Goal: Book appointment/travel/reservation

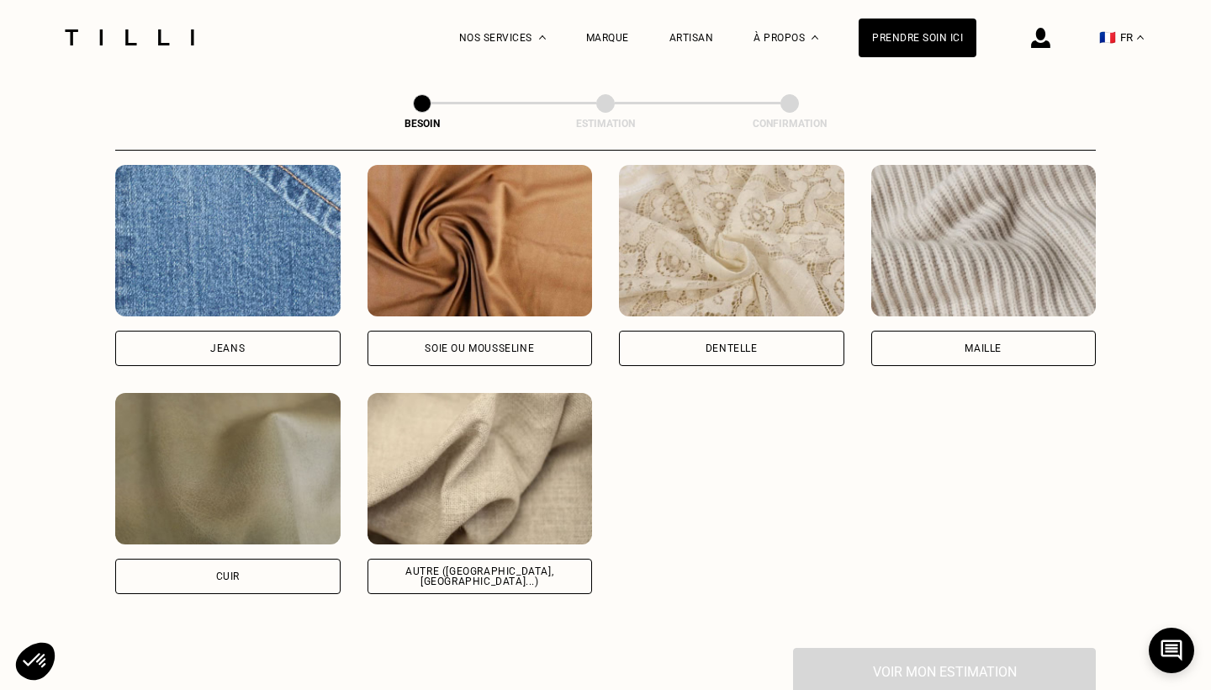
scroll to position [1814, 0]
click at [520, 538] on div "Autre ([GEOGRAPHIC_DATA], [GEOGRAPHIC_DATA]...)" at bounding box center [479, 494] width 225 height 201
select select "FR"
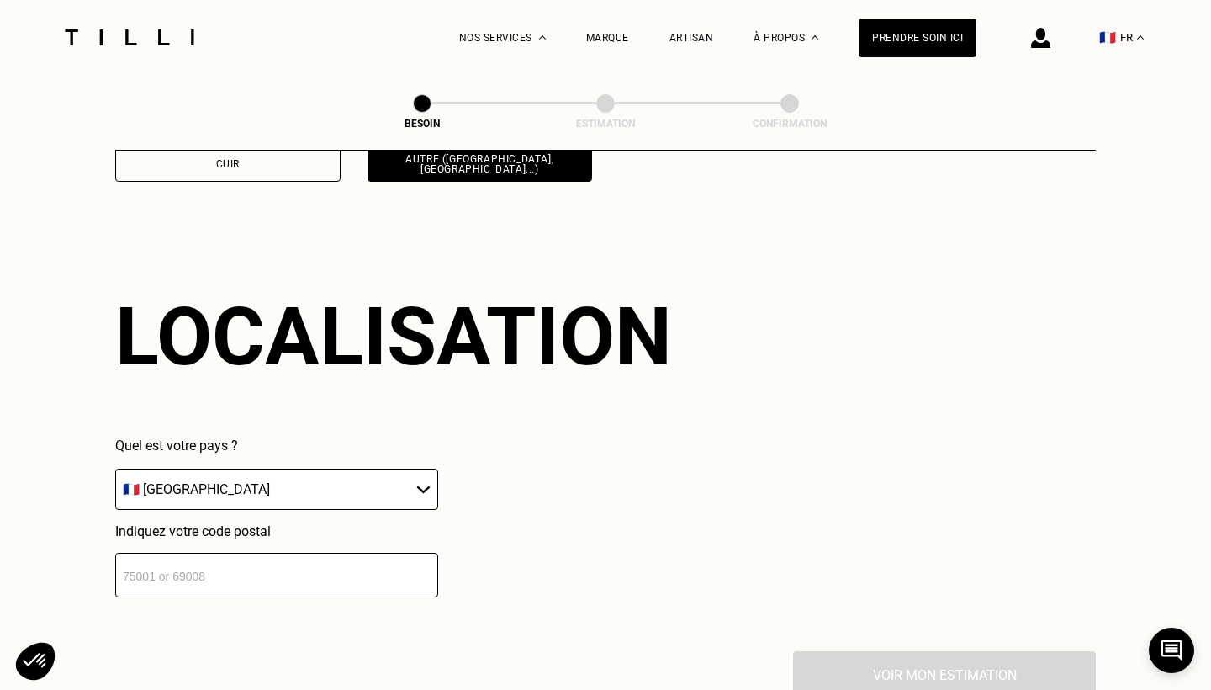
scroll to position [2253, 0]
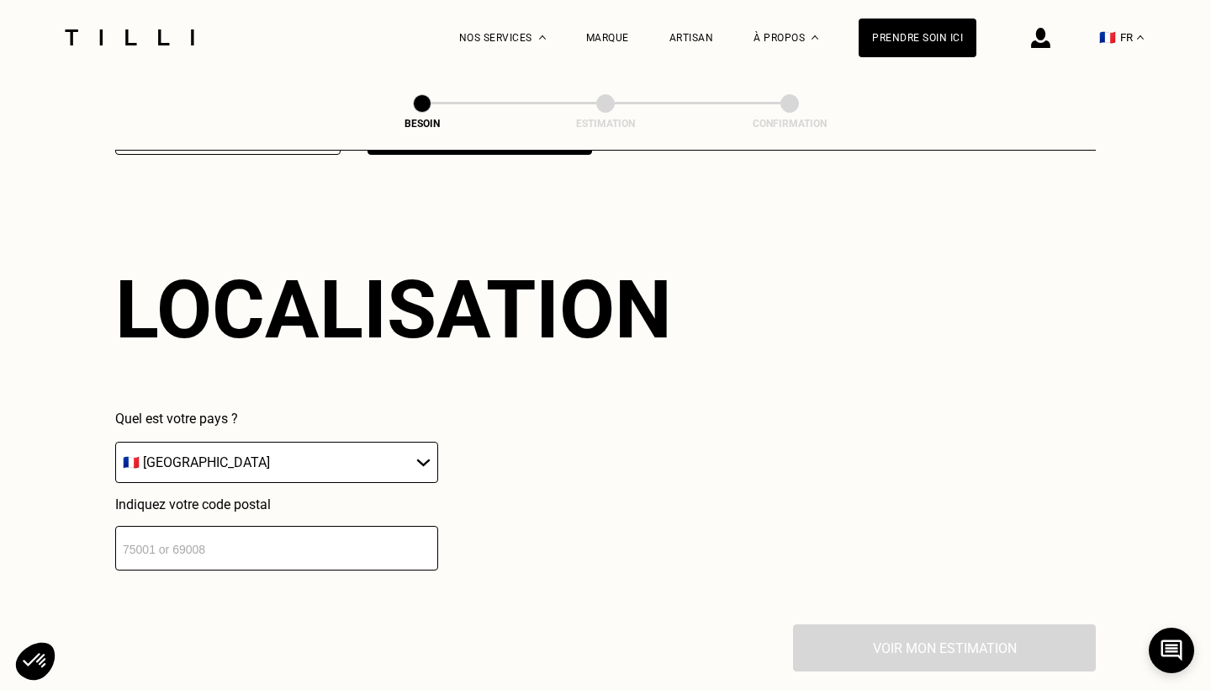
click at [409, 538] on input "number" at bounding box center [276, 548] width 323 height 45
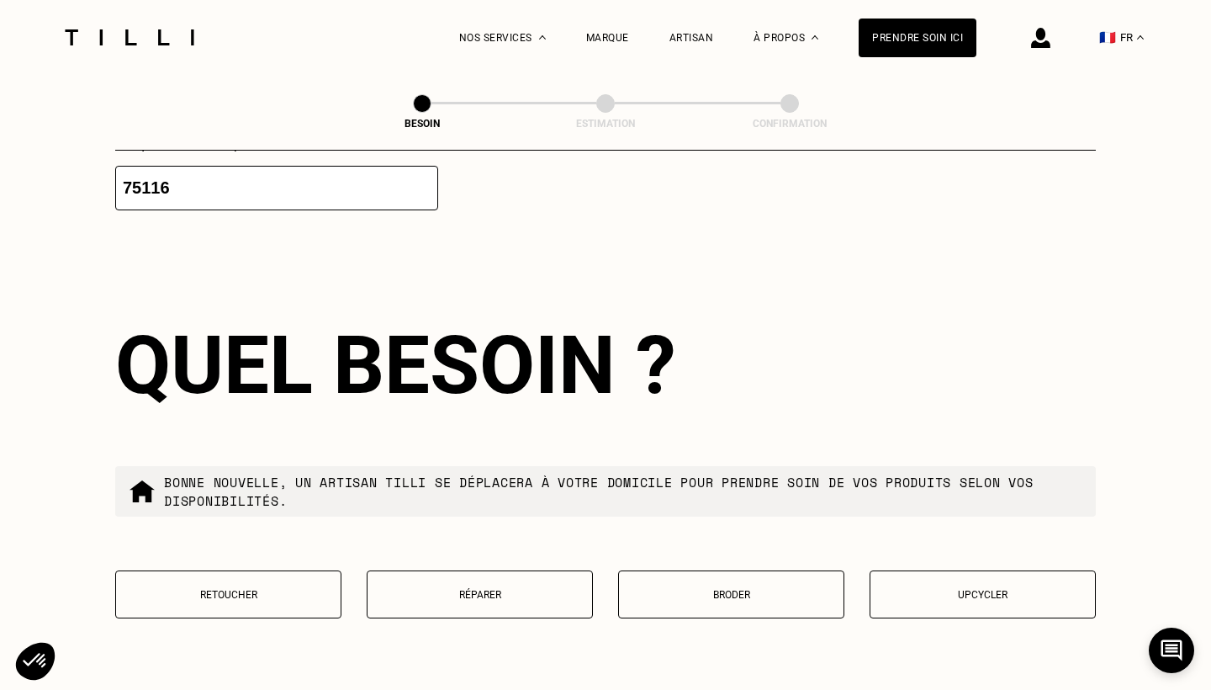
scroll to position [2675, 0]
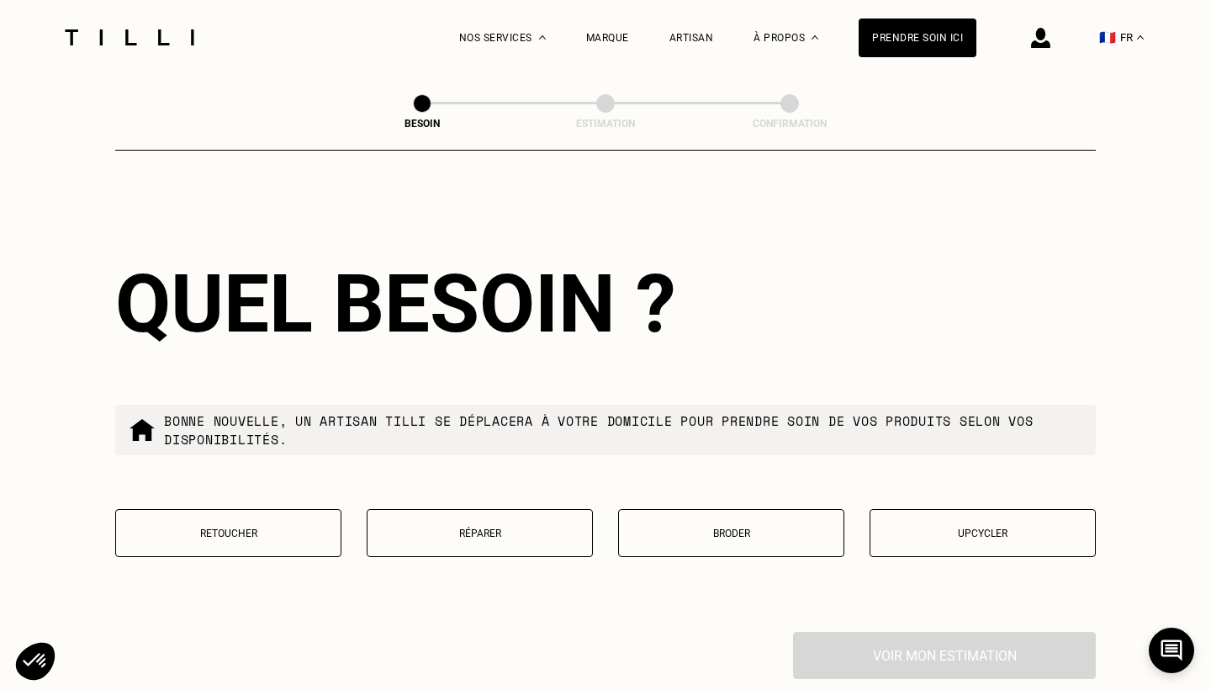
type input "75116"
click at [232, 528] on button "Retoucher" at bounding box center [228, 533] width 226 height 48
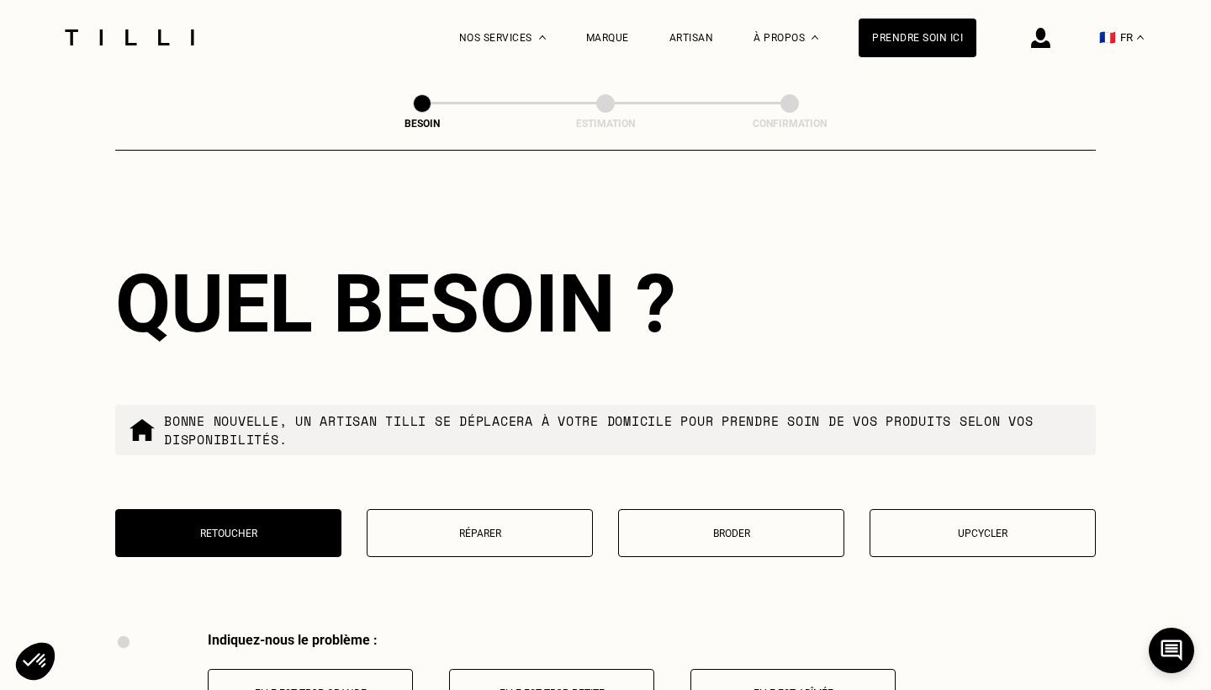
scroll to position [3104, 0]
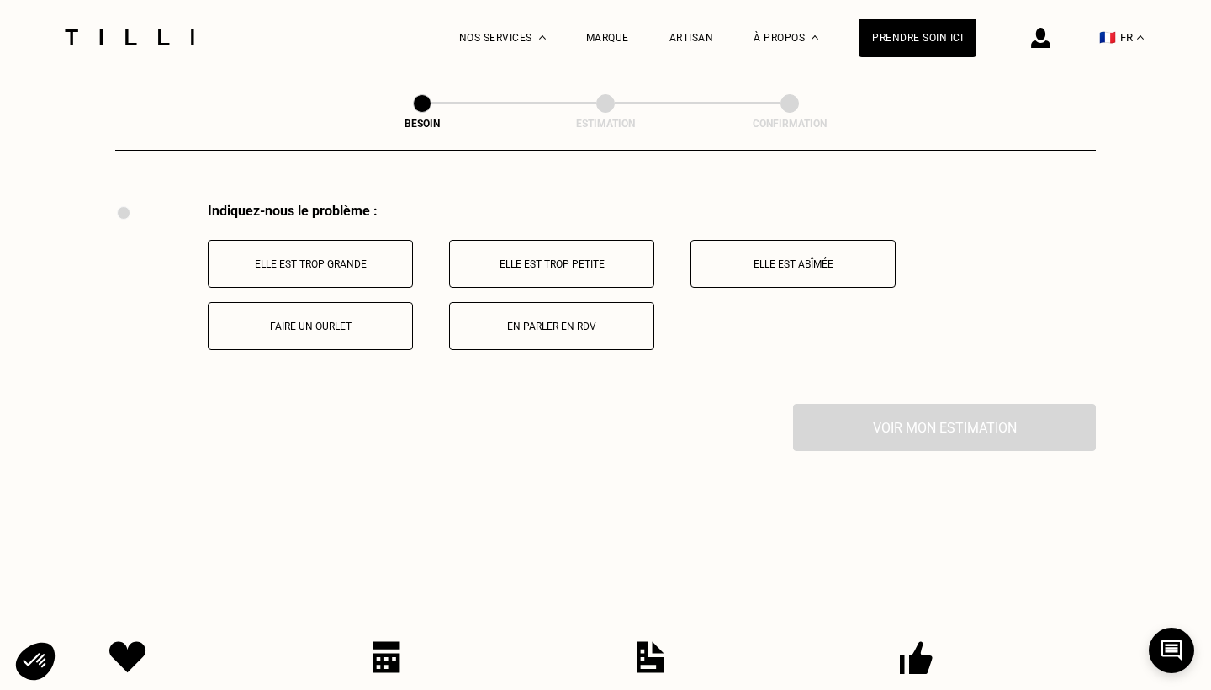
click at [356, 258] on p "Elle est trop grande" at bounding box center [310, 264] width 187 height 12
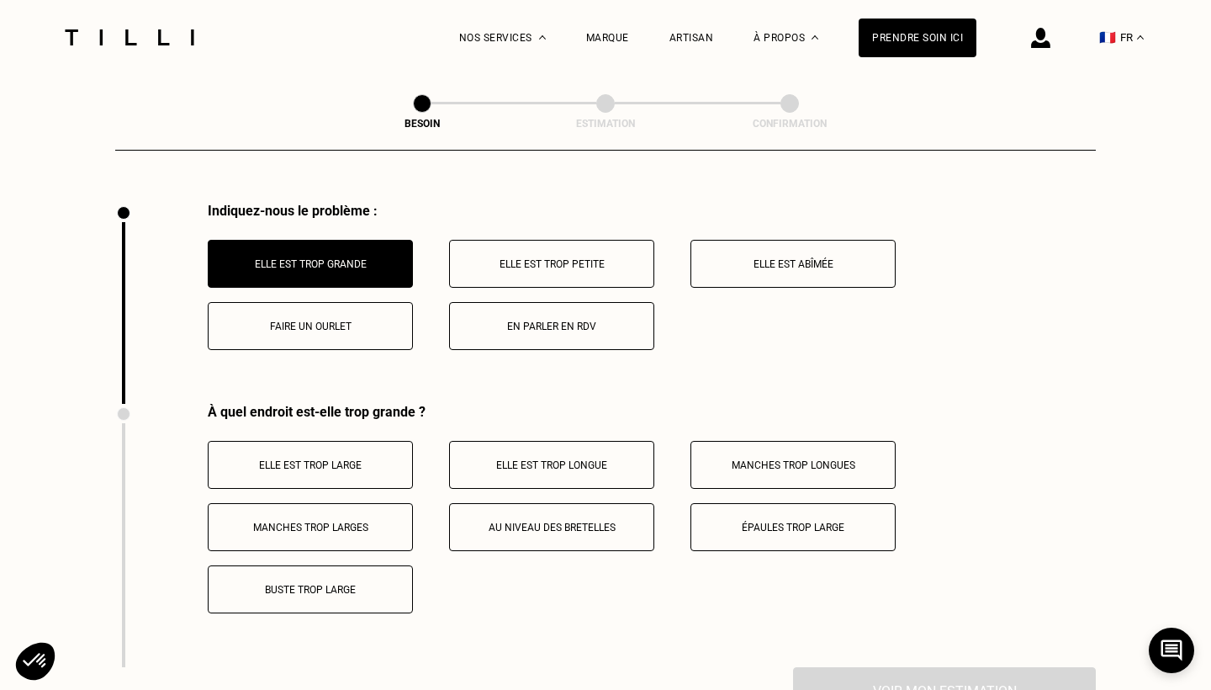
scroll to position [3305, 0]
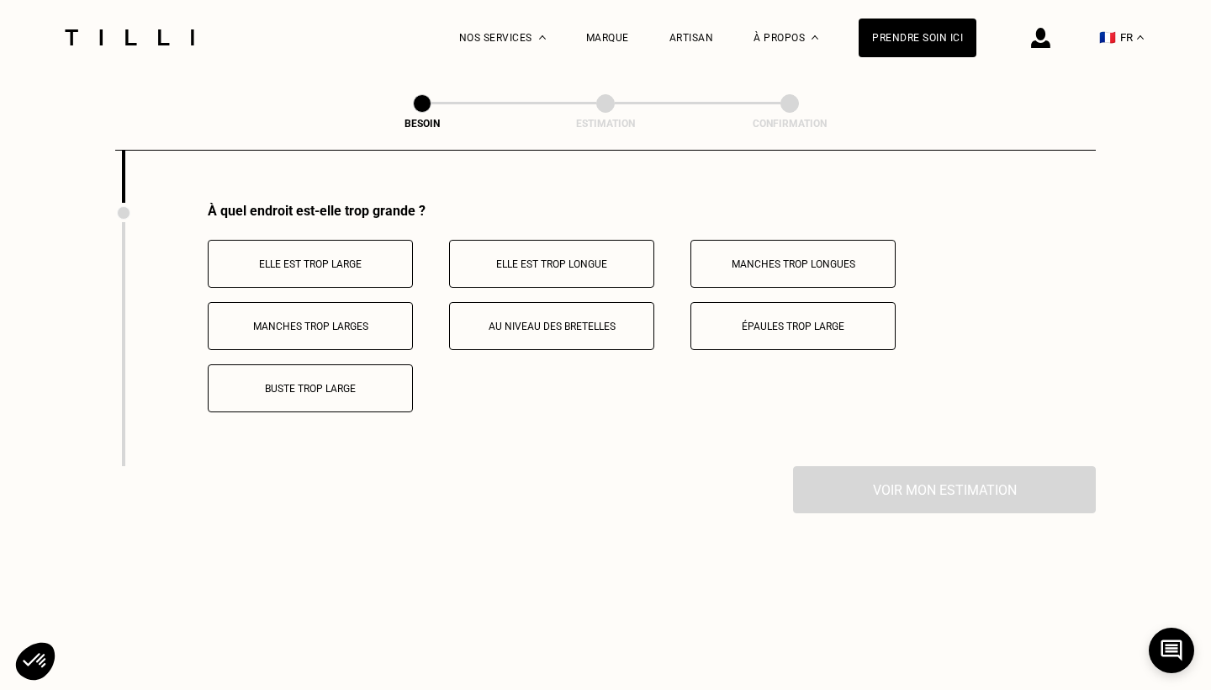
click at [362, 240] on button "Elle est trop large" at bounding box center [310, 264] width 205 height 48
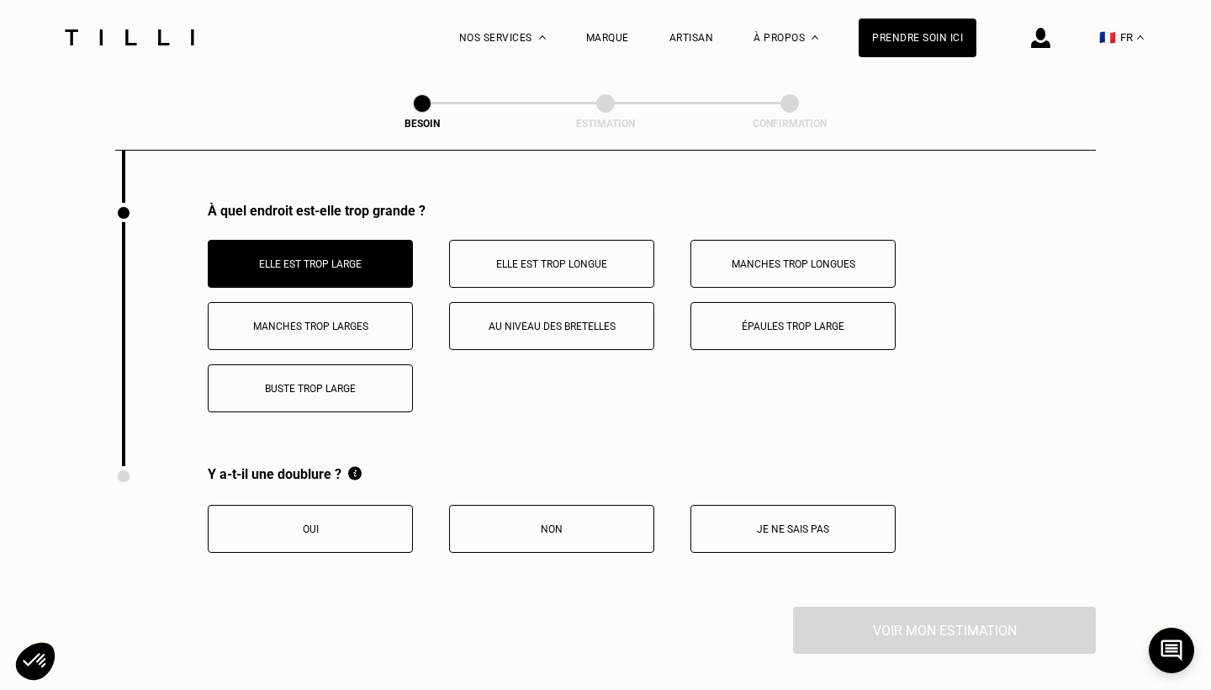
click at [364, 529] on button "Oui" at bounding box center [310, 529] width 205 height 48
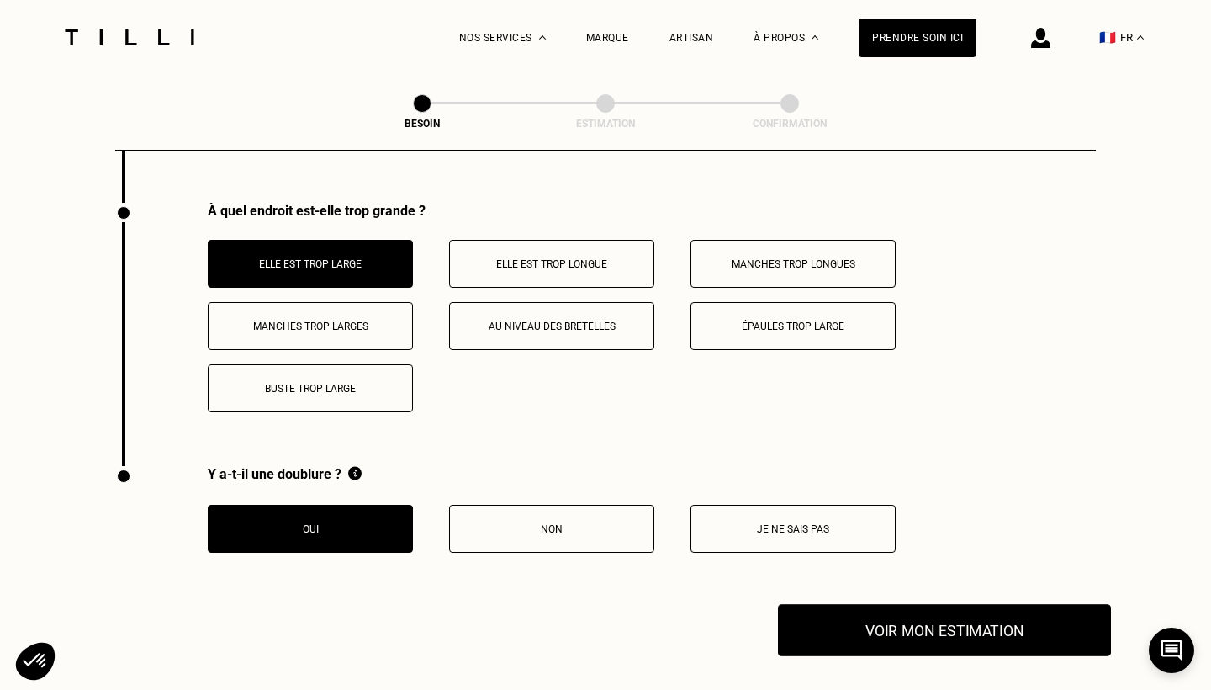
click at [1048, 611] on button "Voir mon estimation" at bounding box center [944, 630] width 333 height 52
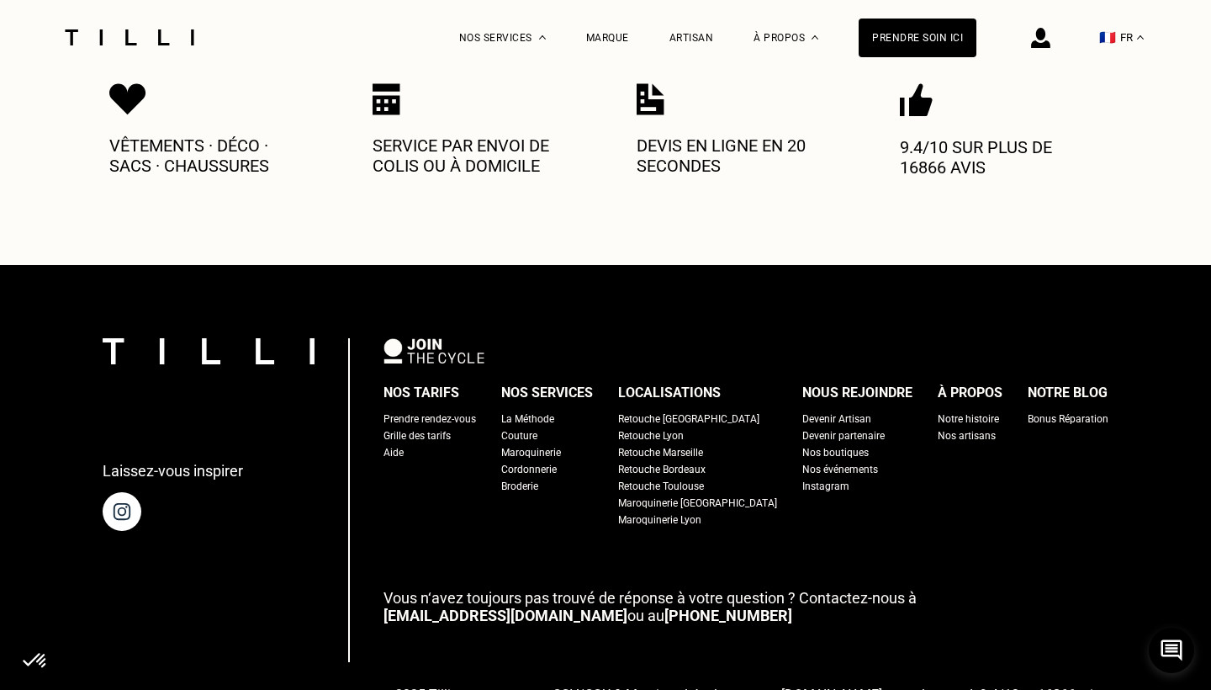
scroll to position [4088, 0]
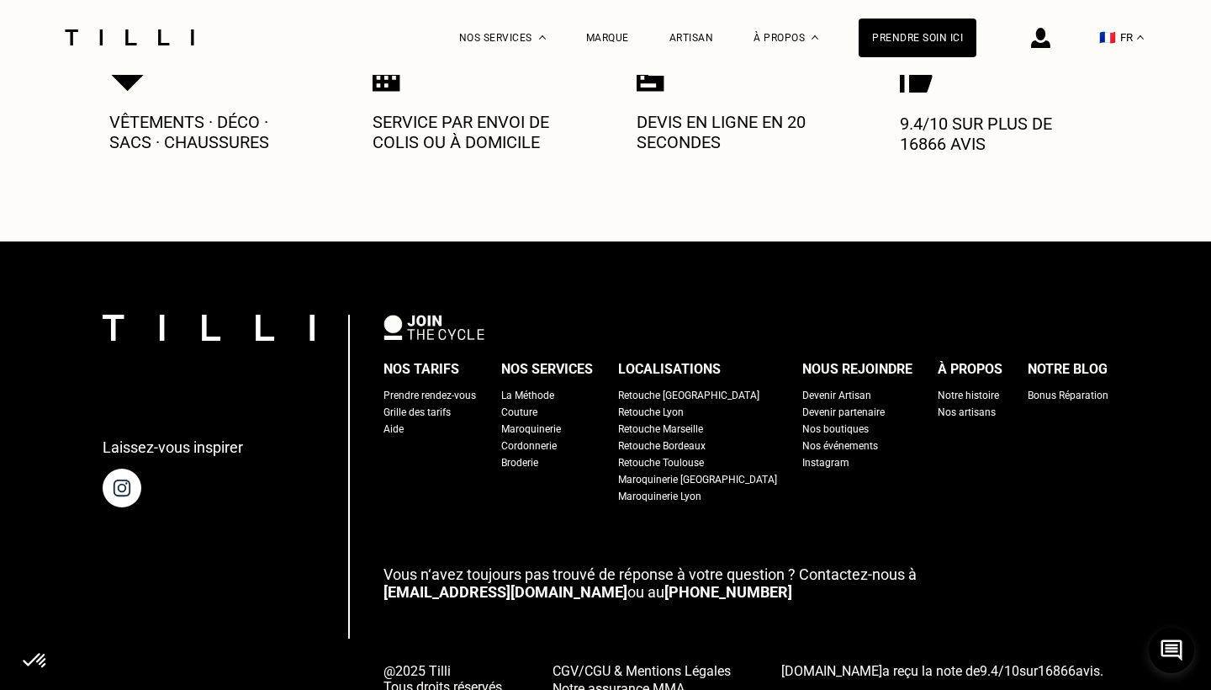
click at [451, 404] on div "Grille des tarifs" at bounding box center [416, 412] width 67 height 17
select select "FR"
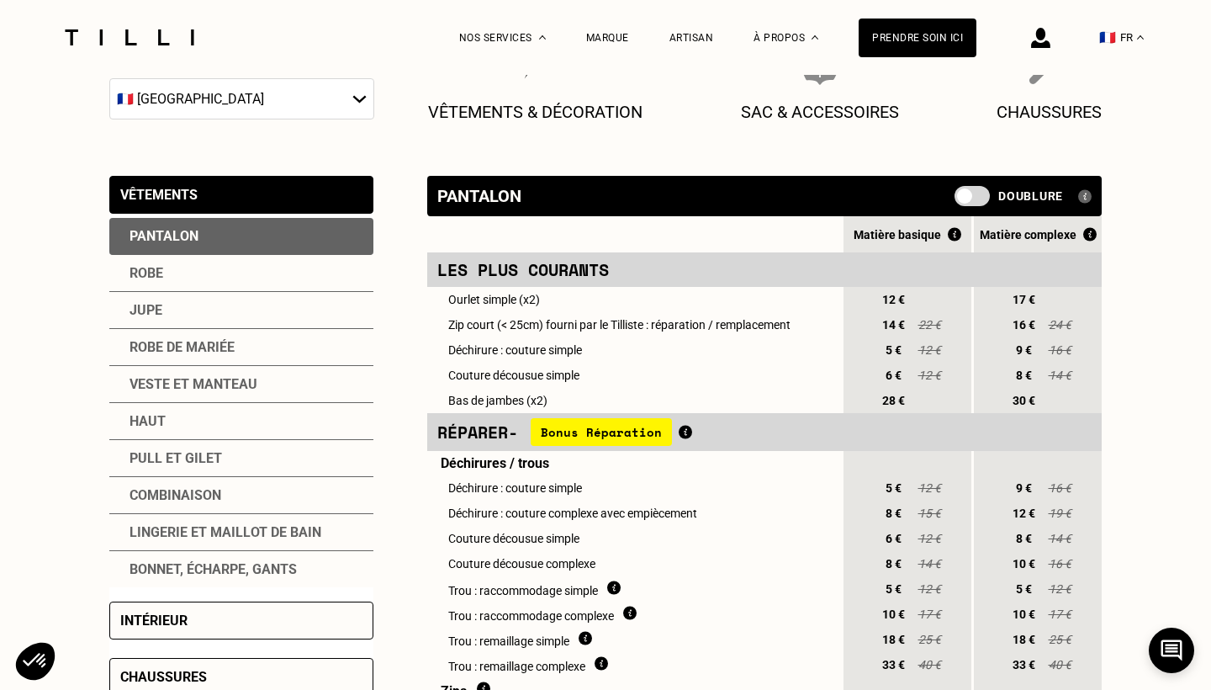
scroll to position [284, 0]
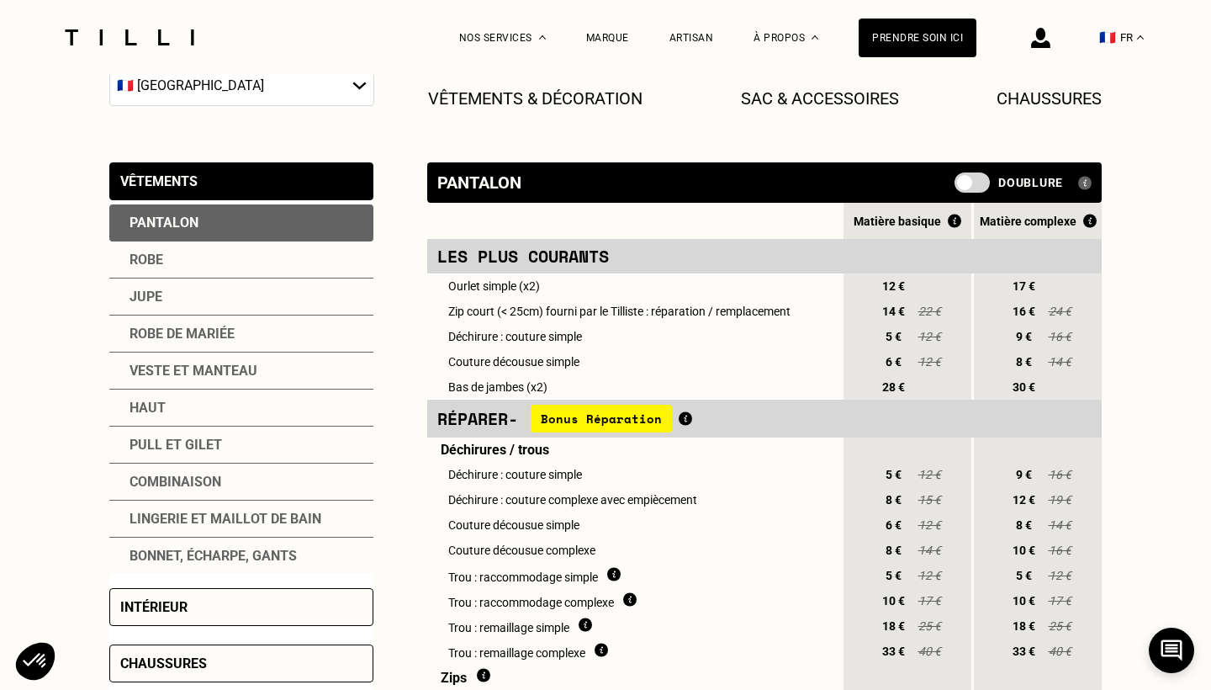
click at [144, 267] on div "Robe" at bounding box center [241, 259] width 264 height 37
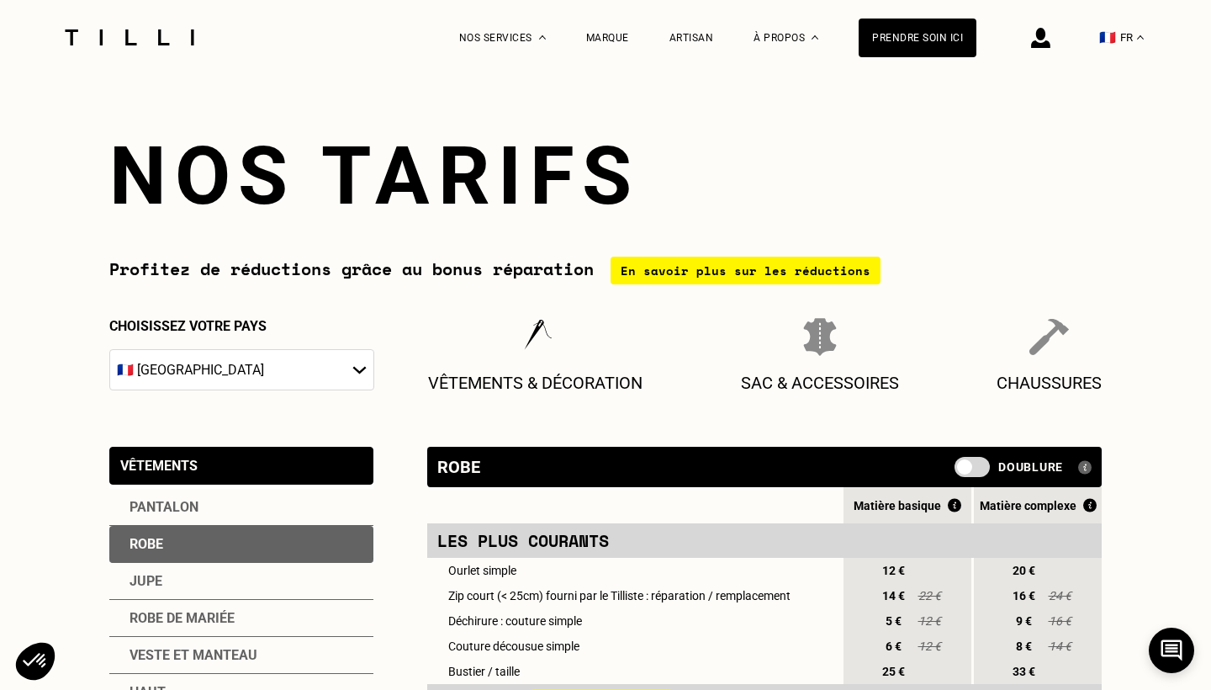
scroll to position [0, 0]
click at [272, 136] on h1 "Nos tarifs" at bounding box center [605, 176] width 992 height 94
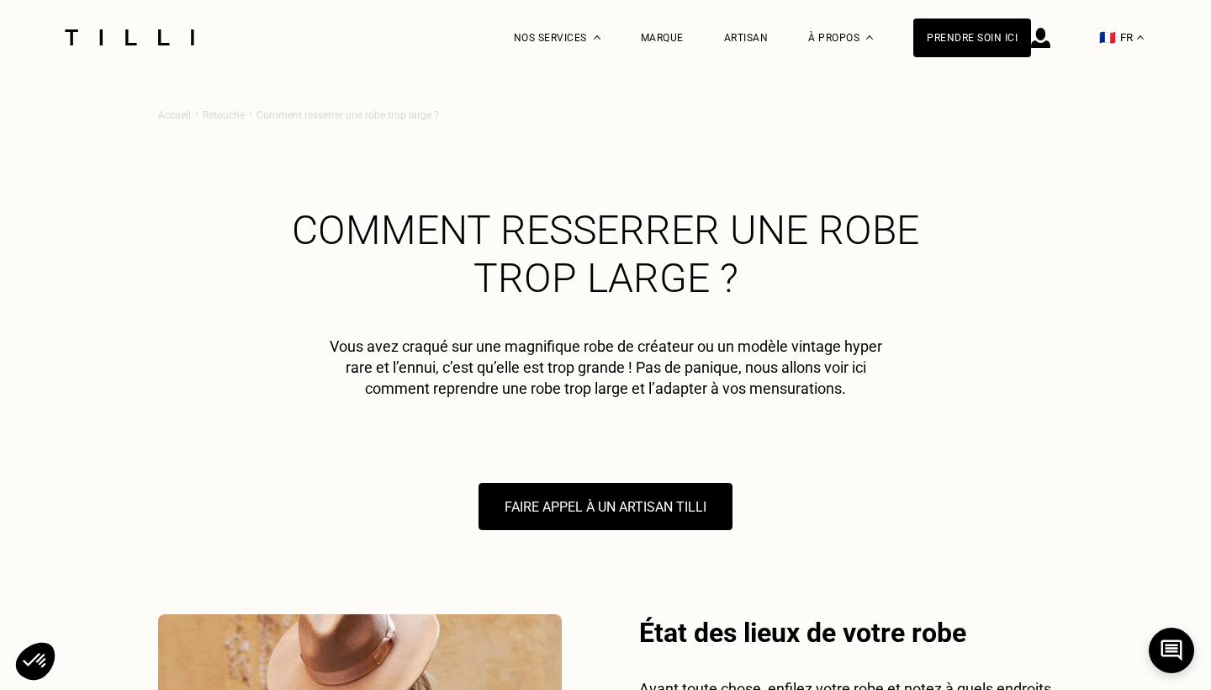
scroll to position [3624, 0]
